Goal: Task Accomplishment & Management: Manage account settings

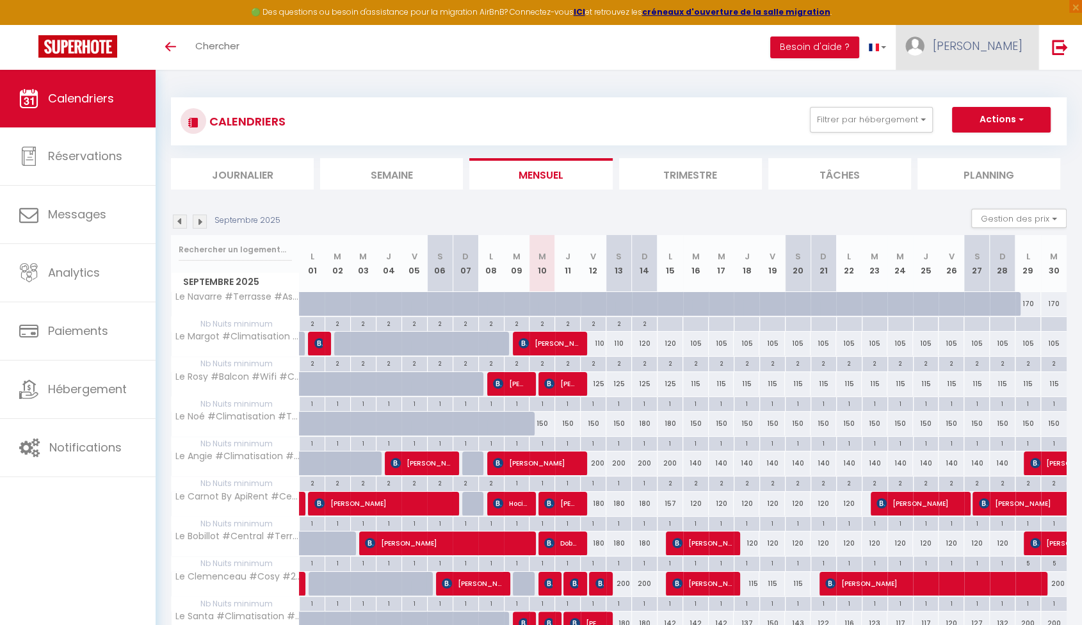
click at [755, 40] on img at bounding box center [914, 45] width 19 height 19
click at [755, 87] on link "Paramètres" at bounding box center [987, 89] width 95 height 22
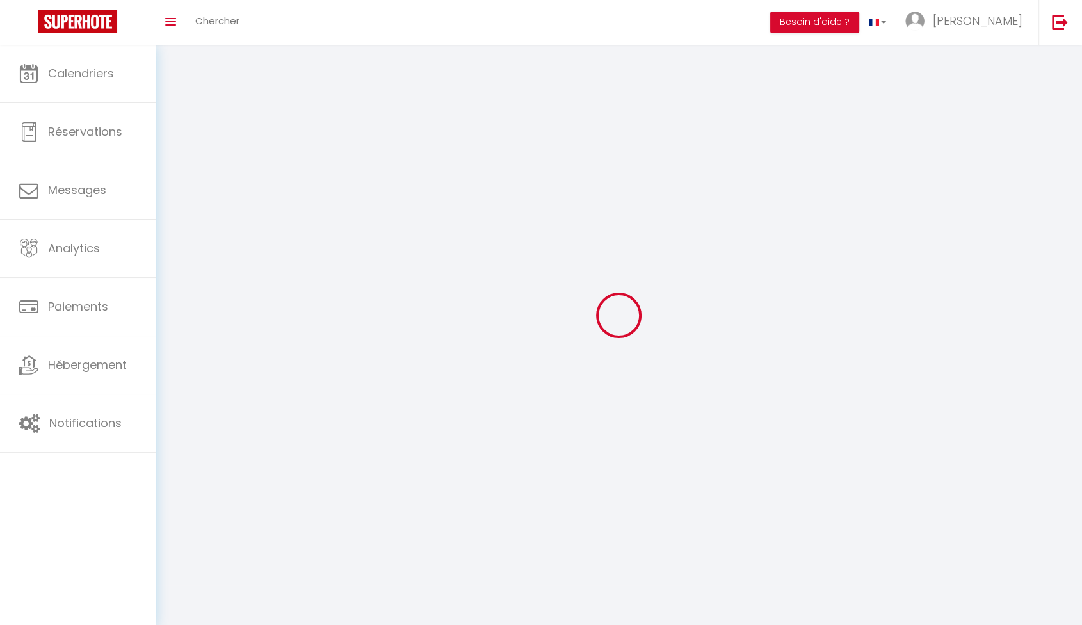
select select
type input "[PERSON_NAME]"
type input "0778765013"
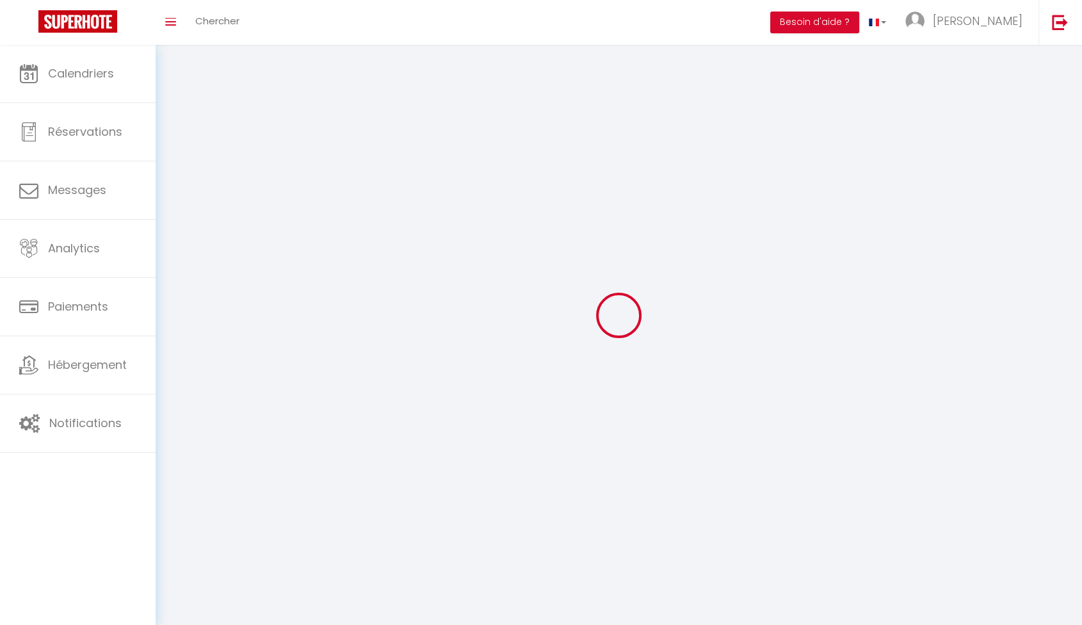
type input "[STREET_ADDRESS]"
type input "06400"
type input "Cannes"
type input "68GUVs0UlsyR2IcWKanJCJMds"
type input "M32QH4CNkUkt09Ql6leZs0oNg"
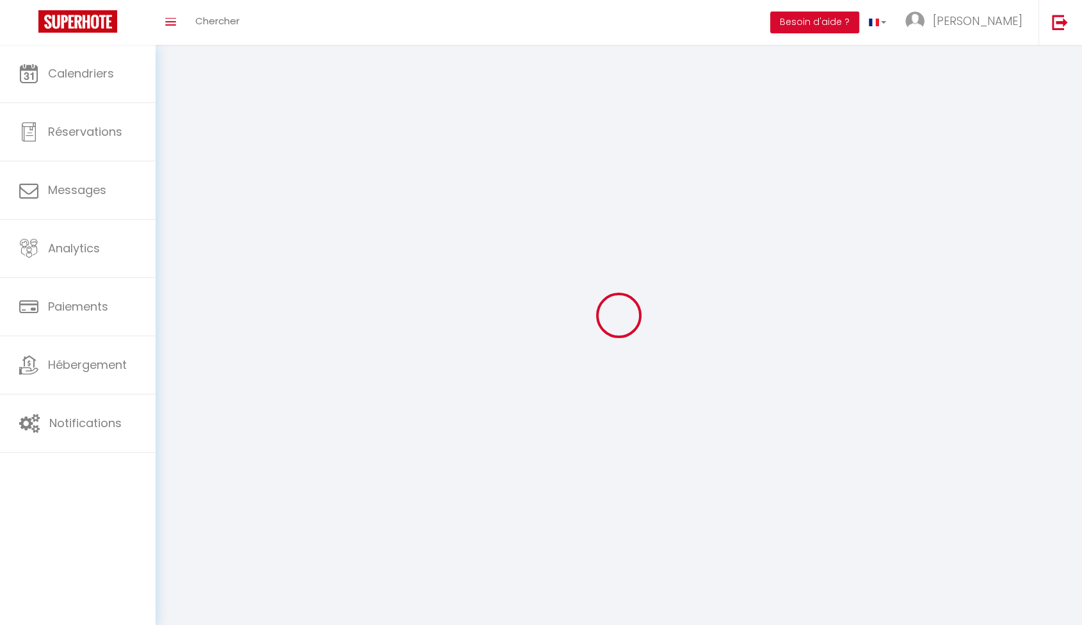
type input "[URL][DOMAIN_NAME]"
select select "28"
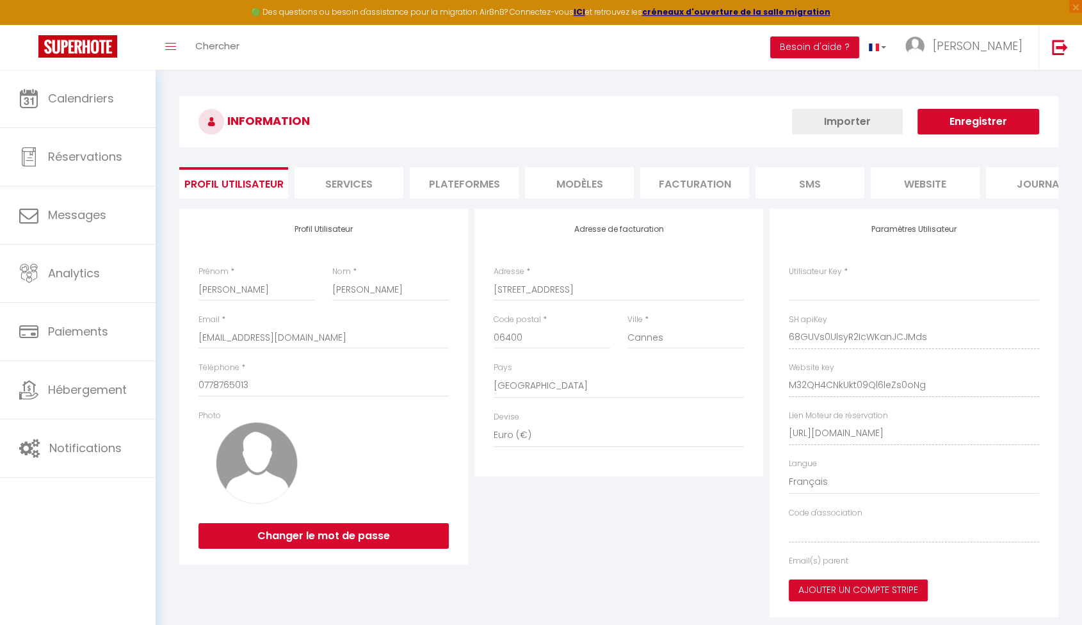
type input "68GUVs0UlsyR2IcWKanJCJMds"
type input "M32QH4CNkUkt09Ql6leZs0oNg"
type input "[URL][DOMAIN_NAME]"
select select "fr"
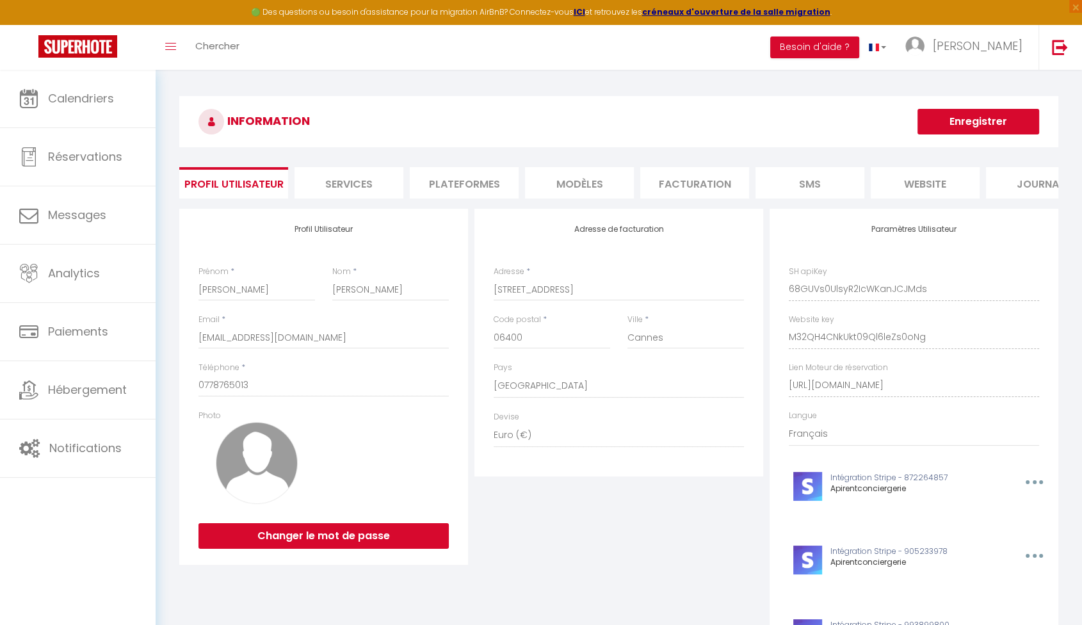
click at [487, 181] on li "Plateformes" at bounding box center [464, 182] width 109 height 31
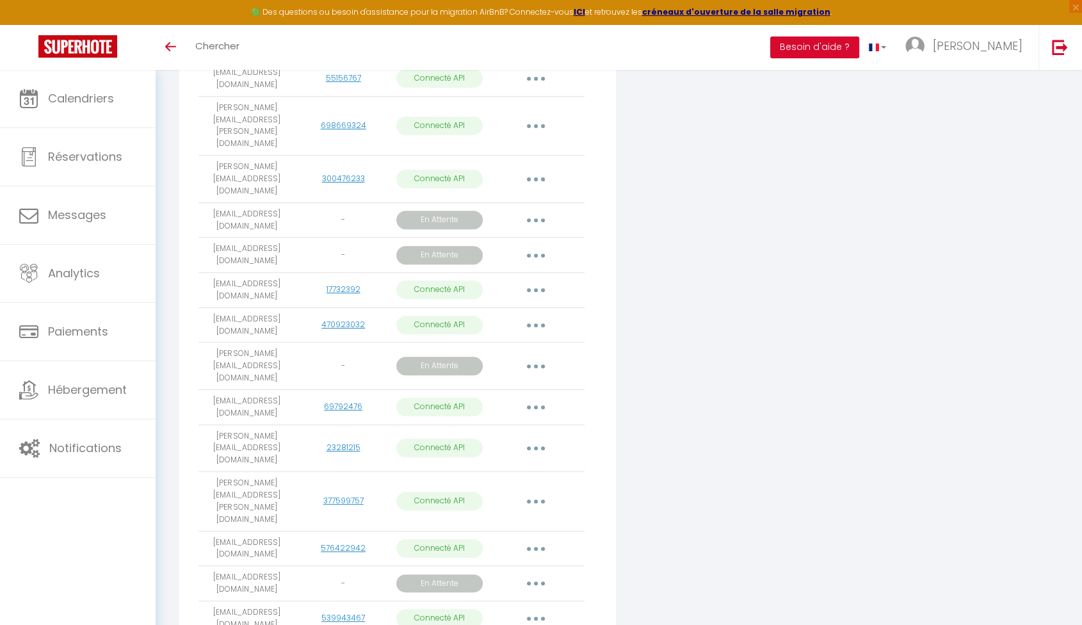
click at [538, 356] on button "button" at bounding box center [536, 366] width 36 height 20
click at [506, 453] on link "Reconnecter le compte" at bounding box center [478, 464] width 143 height 22
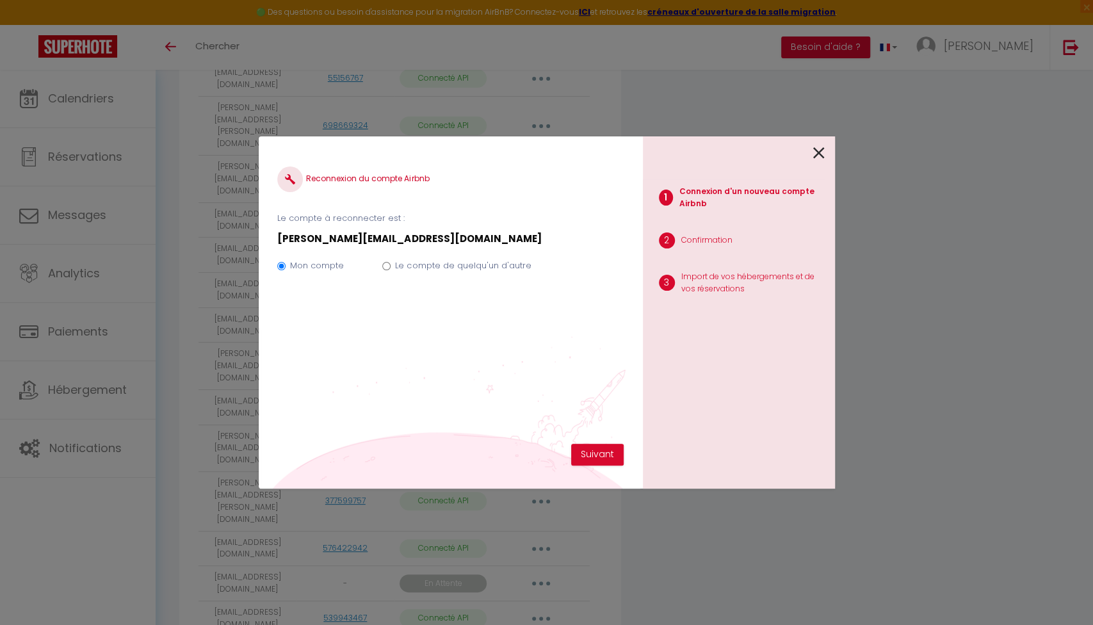
click at [421, 259] on label "Le compte de quelqu'un d'autre" at bounding box center [463, 265] width 136 height 13
click at [391, 262] on input "Le compte de quelqu'un d'autre" at bounding box center [386, 266] width 8 height 8
radio input "true"
radio input "false"
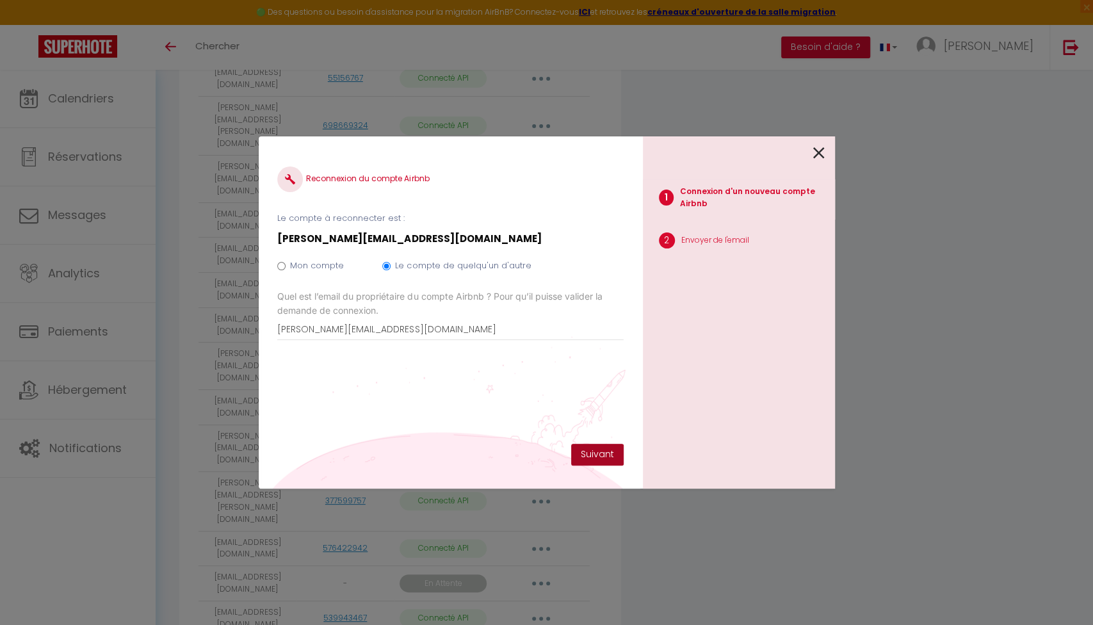
click at [601, 451] on button "Suivant" at bounding box center [597, 455] width 52 height 22
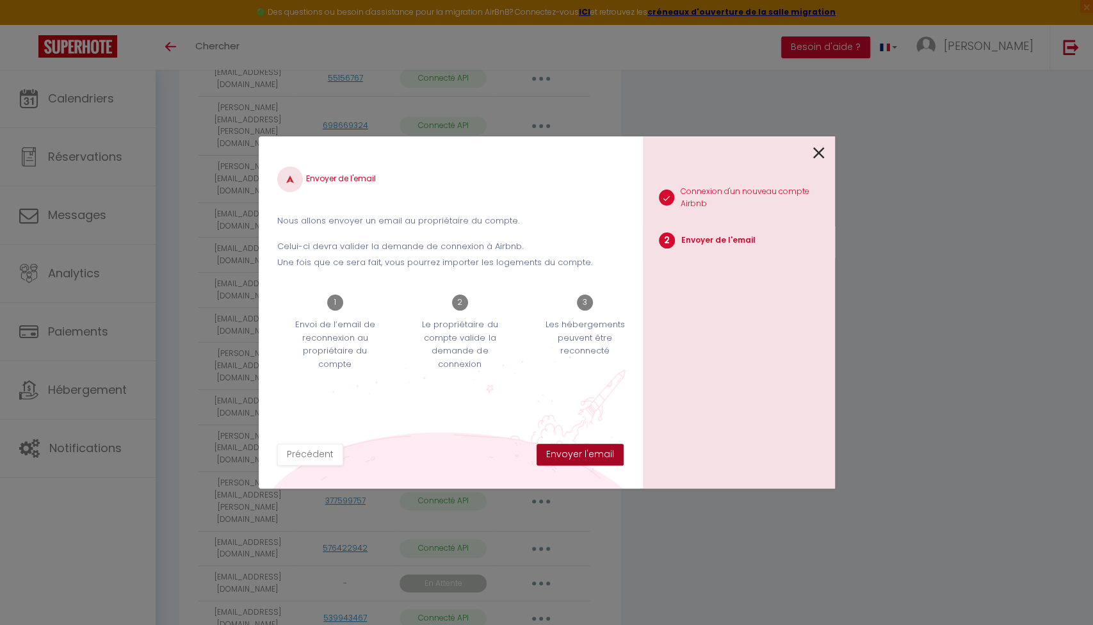
click at [603, 452] on button "Envoyer l'email" at bounding box center [580, 455] width 87 height 22
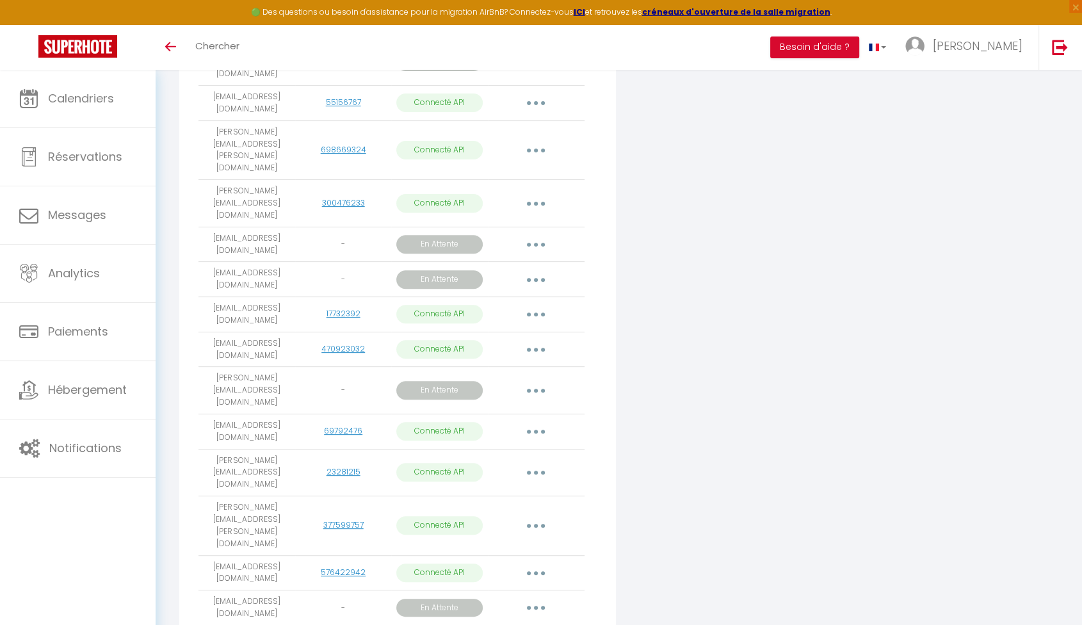
scroll to position [430, 0]
